Goal: Task Accomplishment & Management: Use online tool/utility

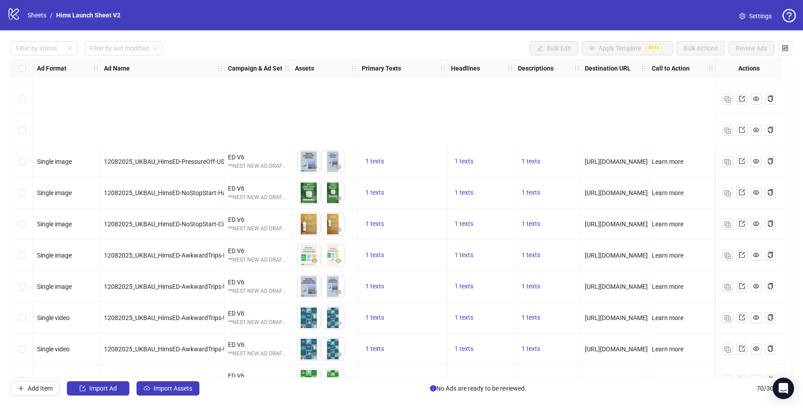
scroll to position [1889, 0]
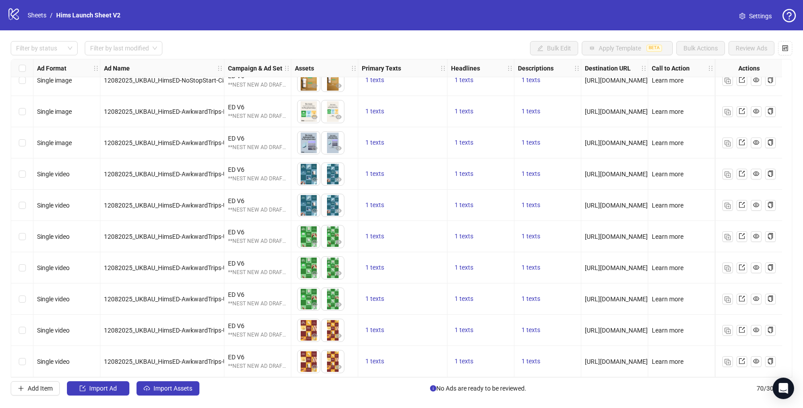
click at [609, 358] on span "https://try.forhims.co.uk/ed/meta/" at bounding box center [616, 361] width 63 height 7
copy span "https://try.forhims.co.uk/ed/meta/"
